Goal: Navigation & Orientation: Understand site structure

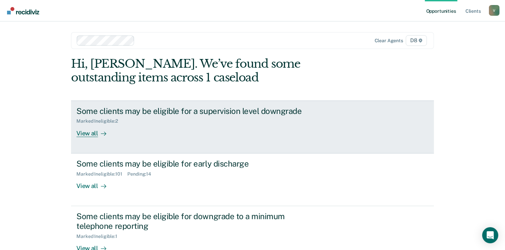
click at [93, 132] on div "View all" at bounding box center [95, 130] width 38 height 13
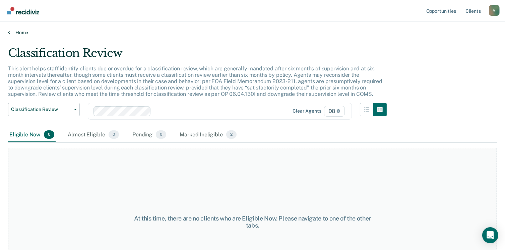
click at [23, 32] on link "Home" at bounding box center [252, 32] width 489 height 6
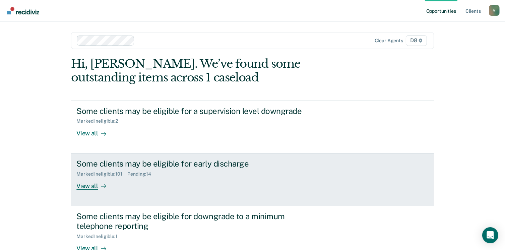
click at [93, 186] on div "View all" at bounding box center [95, 182] width 38 height 13
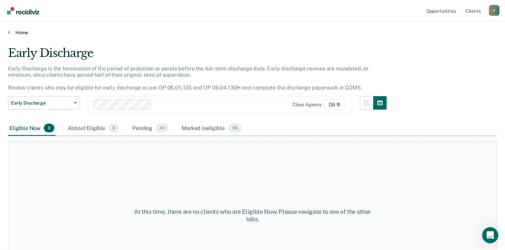
click at [21, 33] on link "Home" at bounding box center [252, 32] width 489 height 6
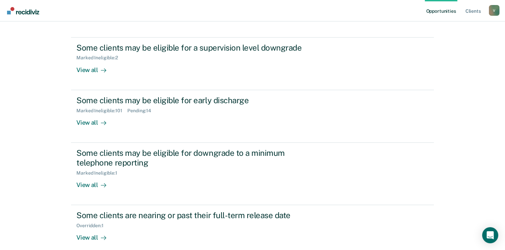
scroll to position [97, 0]
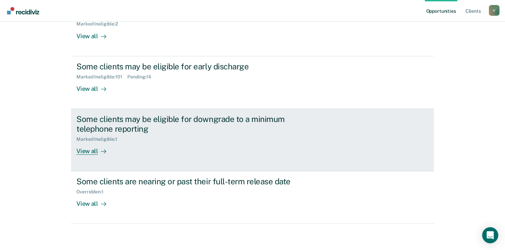
click at [94, 150] on div "View all" at bounding box center [95, 148] width 38 height 13
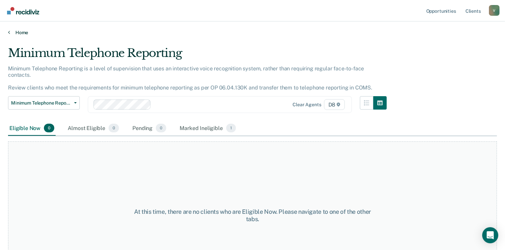
click at [21, 33] on link "Home" at bounding box center [252, 32] width 489 height 6
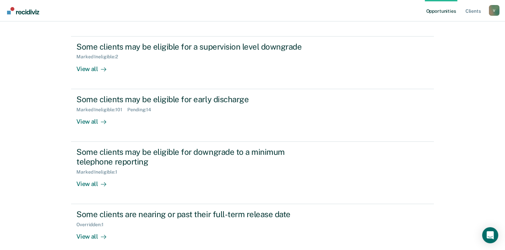
scroll to position [97, 0]
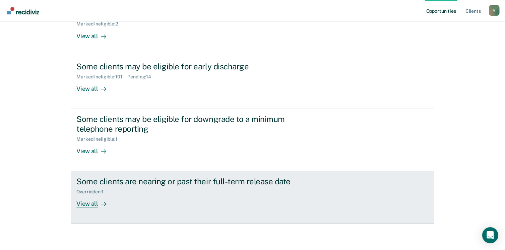
click at [91, 200] on div "View all" at bounding box center [95, 201] width 38 height 13
